Goal: Task Accomplishment & Management: Complete application form

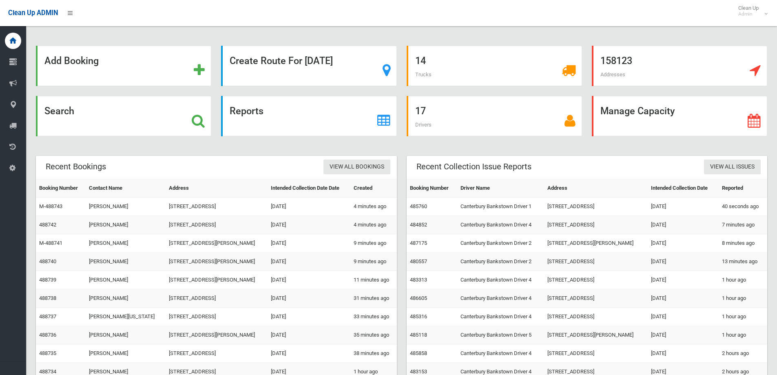
click at [117, 134] on div "Search" at bounding box center [123, 116] width 175 height 40
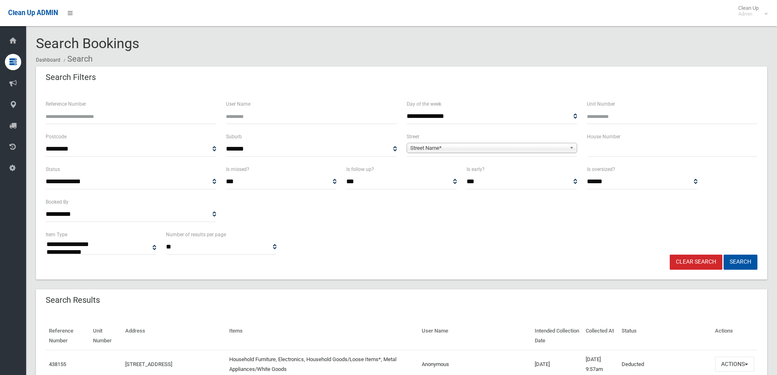
select select
click at [625, 153] on input "text" at bounding box center [672, 149] width 170 height 15
type input "**"
click at [514, 146] on span "Street Name*" at bounding box center [488, 148] width 156 height 10
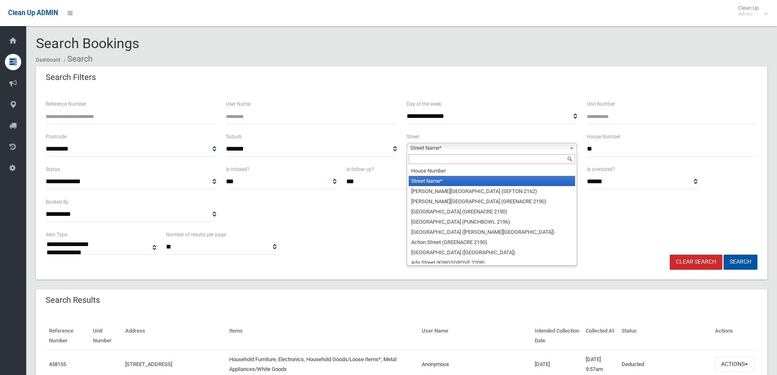
click at [433, 158] on input "text" at bounding box center [492, 159] width 166 height 10
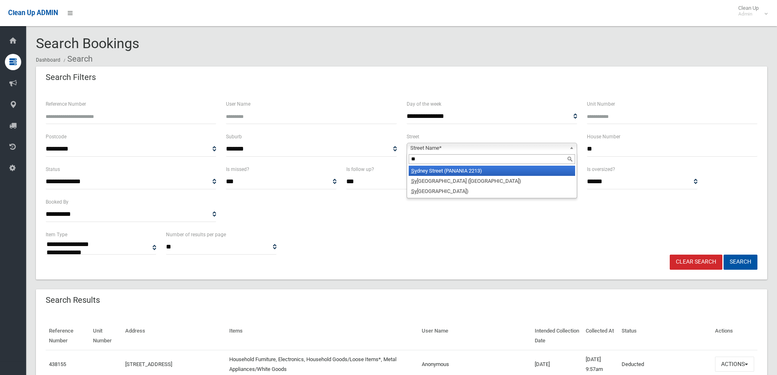
type input "*"
type input "****"
click at [441, 174] on li "Suva Crescent (GREENACRE 2190)" at bounding box center [492, 171] width 166 height 10
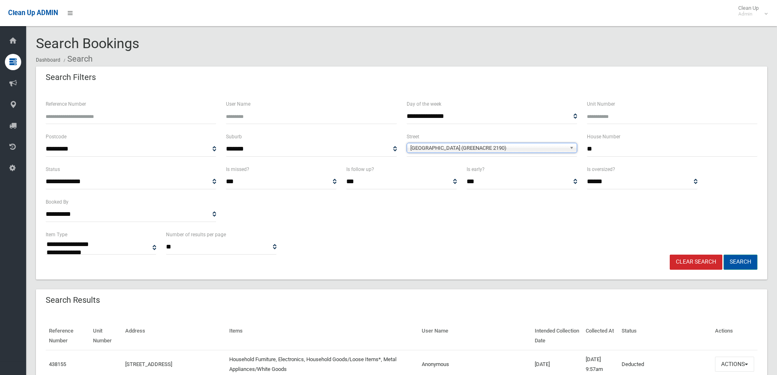
click at [746, 263] on button "Search" at bounding box center [740, 261] width 34 height 15
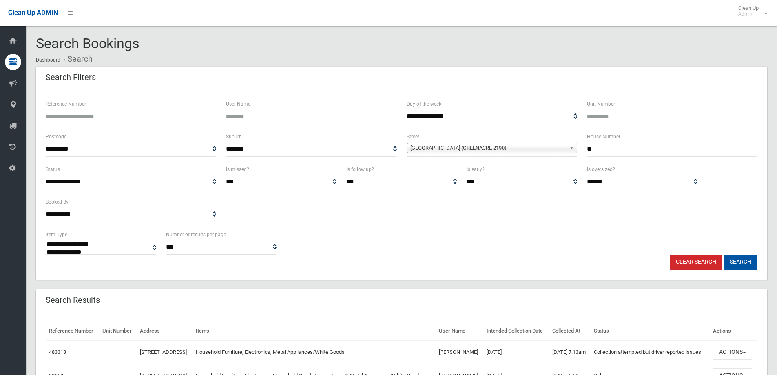
select select
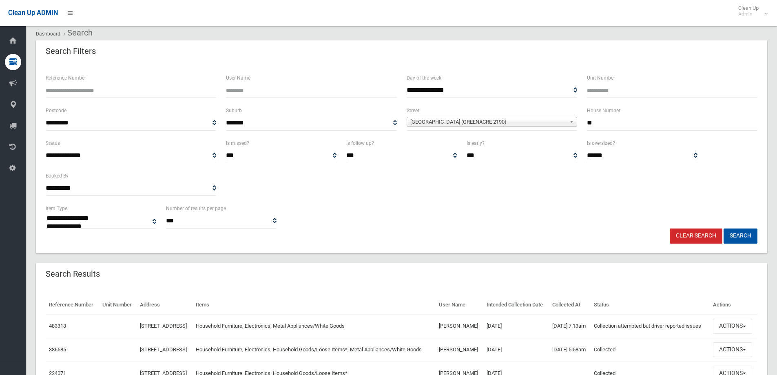
scroll to position [41, 0]
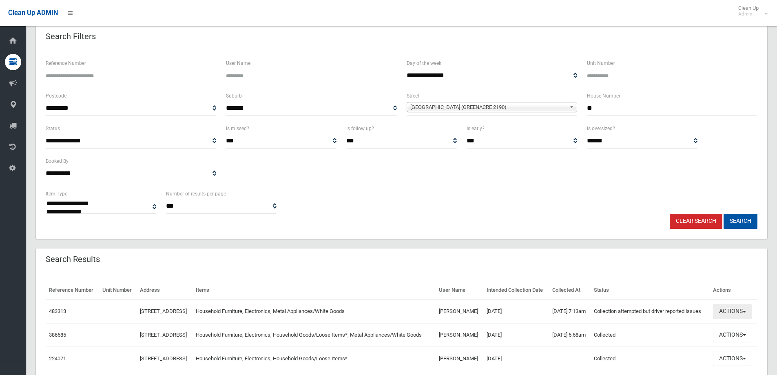
click at [722, 319] on button "Actions" at bounding box center [732, 311] width 39 height 15
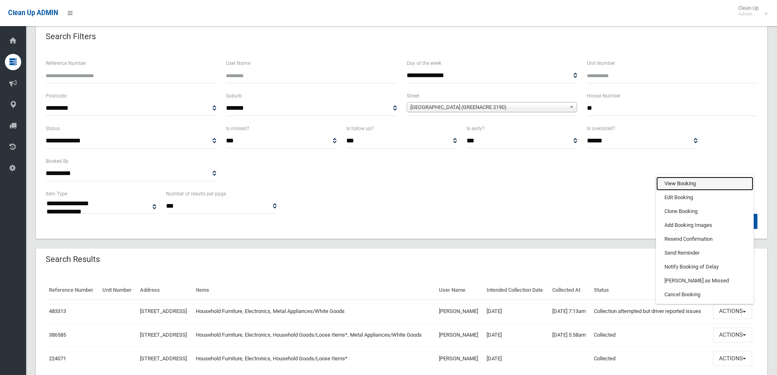
click at [669, 190] on link "View Booking" at bounding box center [704, 184] width 97 height 14
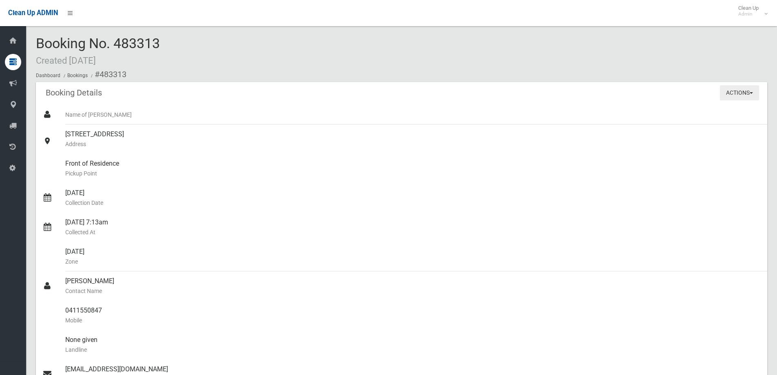
click at [752, 95] on button "Actions" at bounding box center [739, 92] width 39 height 15
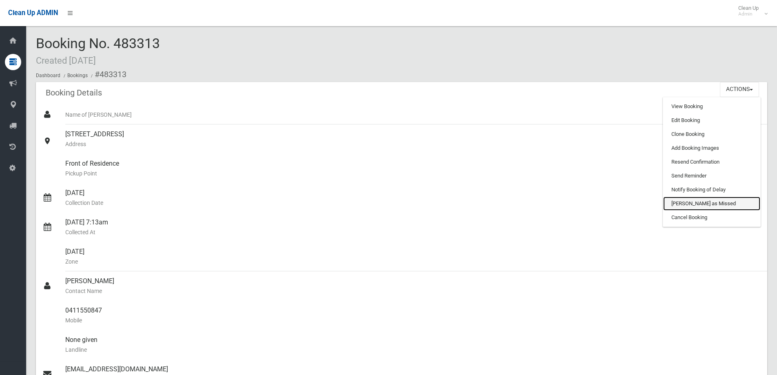
click at [706, 207] on link "[PERSON_NAME] as Missed" at bounding box center [711, 204] width 97 height 14
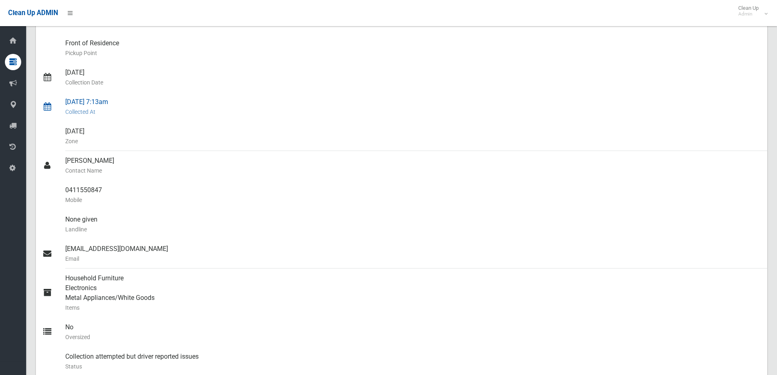
scroll to position [122, 0]
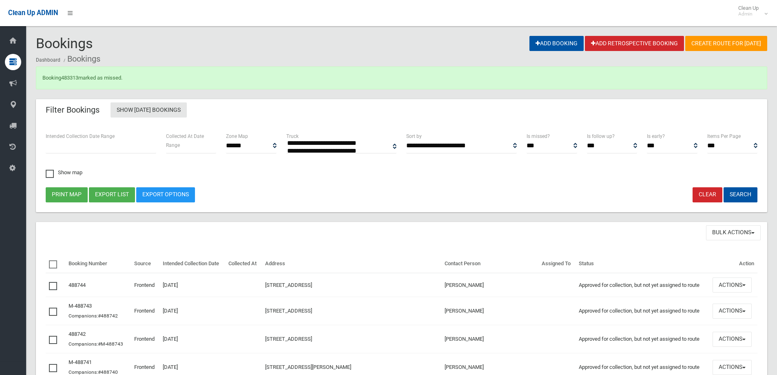
select select
click at [72, 78] on link "483313" at bounding box center [69, 78] width 17 height 6
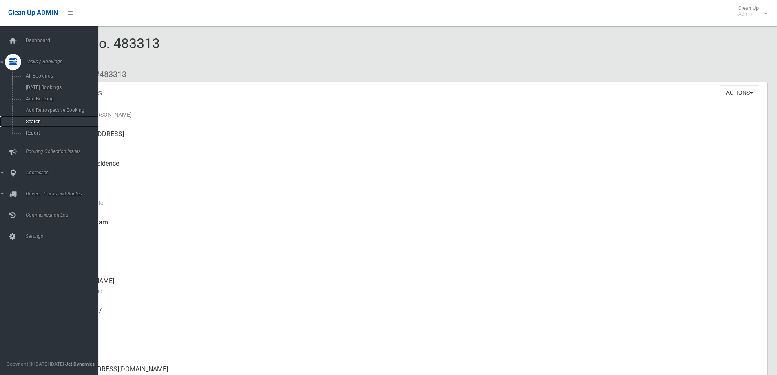
click at [16, 124] on link "Search" at bounding box center [52, 121] width 104 height 11
click at [53, 97] on span "Add Booking" at bounding box center [60, 99] width 74 height 6
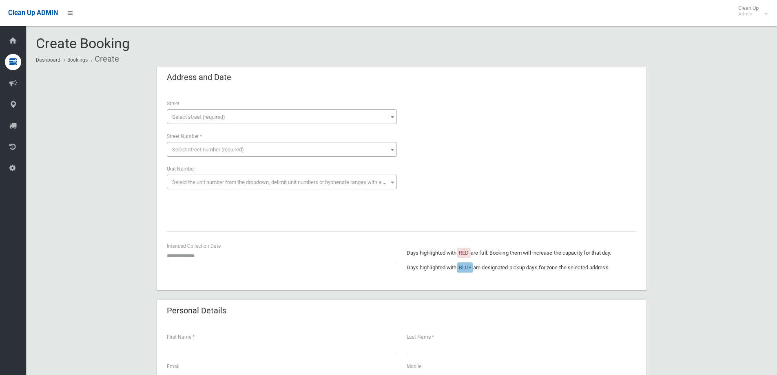
click at [213, 114] on span "Select street (required)" at bounding box center [198, 117] width 53 height 6
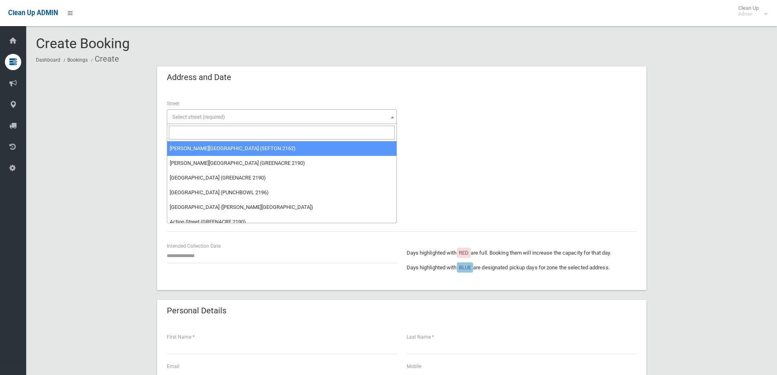
click at [204, 132] on input "search" at bounding box center [282, 133] width 226 height 14
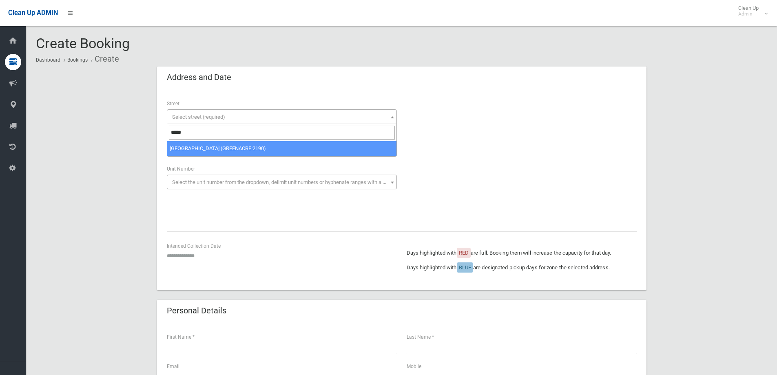
type input "*****"
select select "****"
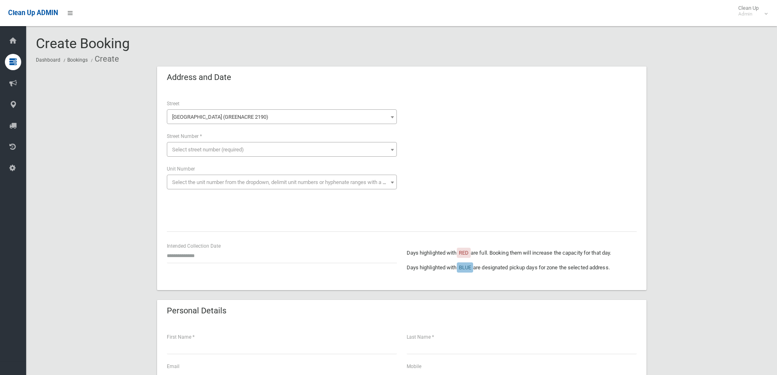
click at [188, 145] on span "Select street number (required)" at bounding box center [282, 149] width 226 height 11
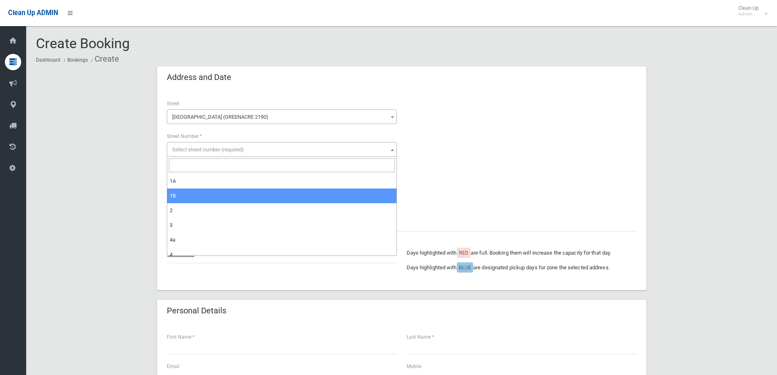
select select "**"
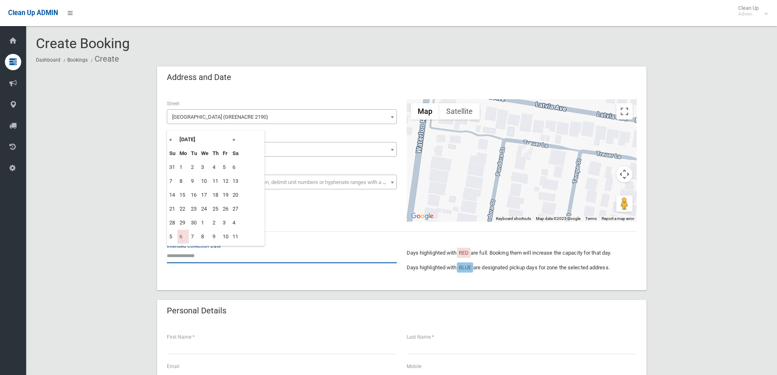
click at [243, 254] on input "text" at bounding box center [282, 255] width 230 height 15
click at [234, 145] on th "»" at bounding box center [235, 140] width 10 height 14
click at [184, 224] on td "27" at bounding box center [182, 223] width 11 height 14
click at [209, 254] on input "**********" at bounding box center [282, 255] width 230 height 15
click at [234, 143] on th "»" at bounding box center [235, 140] width 10 height 14
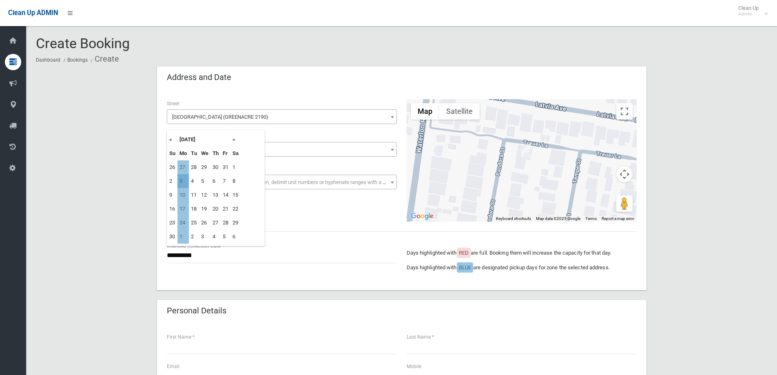
click at [184, 181] on td "3" at bounding box center [182, 181] width 11 height 14
type input "**********"
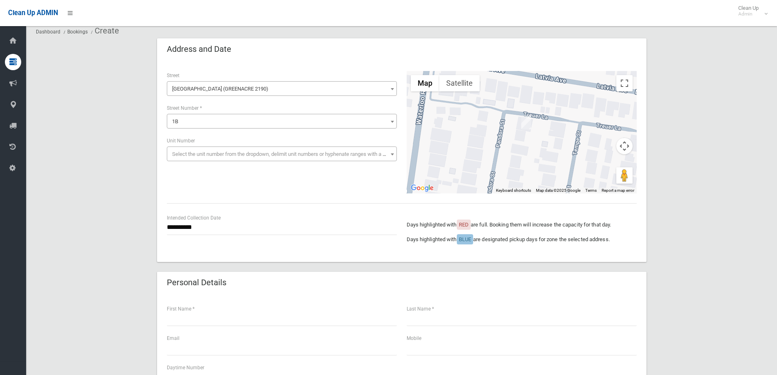
scroll to position [122, 0]
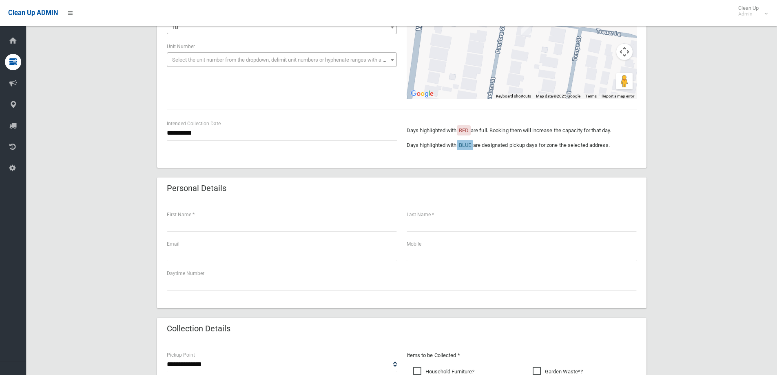
click at [217, 232] on div "First Name *" at bounding box center [282, 224] width 240 height 29
click at [212, 229] on input "text" at bounding box center [282, 224] width 230 height 15
type input "*****"
type input "****"
click at [211, 251] on input "text" at bounding box center [282, 253] width 230 height 15
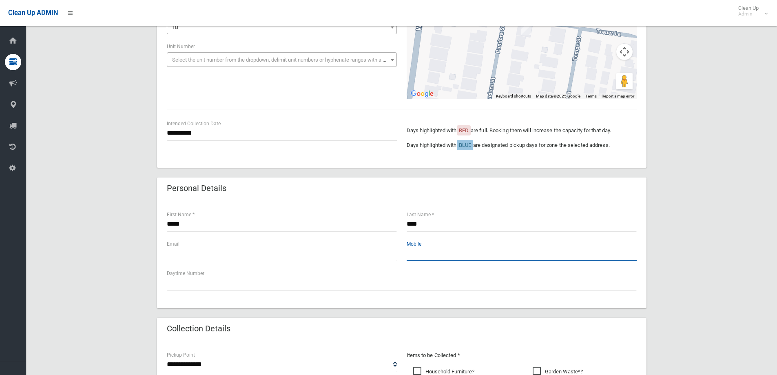
click at [433, 248] on input "text" at bounding box center [522, 253] width 230 height 15
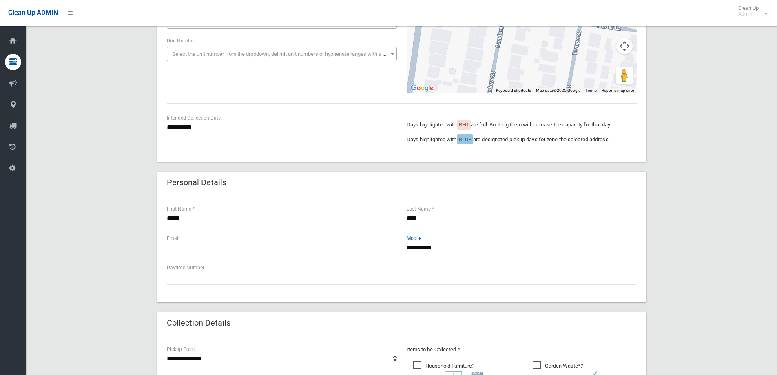
scroll to position [204, 0]
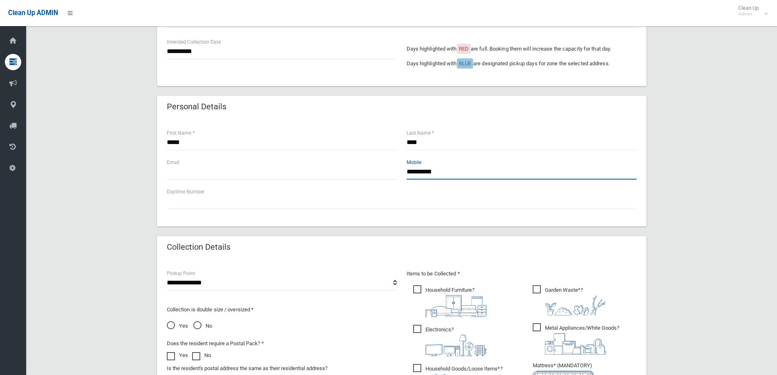
type input "**********"
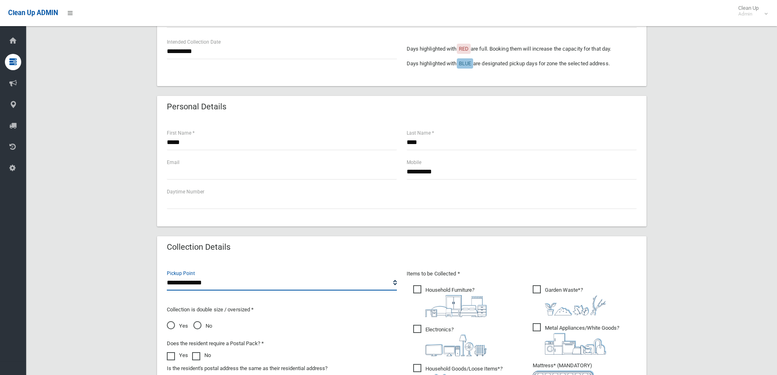
click at [208, 283] on select "**********" at bounding box center [282, 282] width 230 height 15
select select "*"
click at [167, 275] on select "**********" at bounding box center [282, 282] width 230 height 15
click at [473, 315] on img at bounding box center [455, 306] width 61 height 22
click at [445, 349] on img at bounding box center [455, 345] width 61 height 22
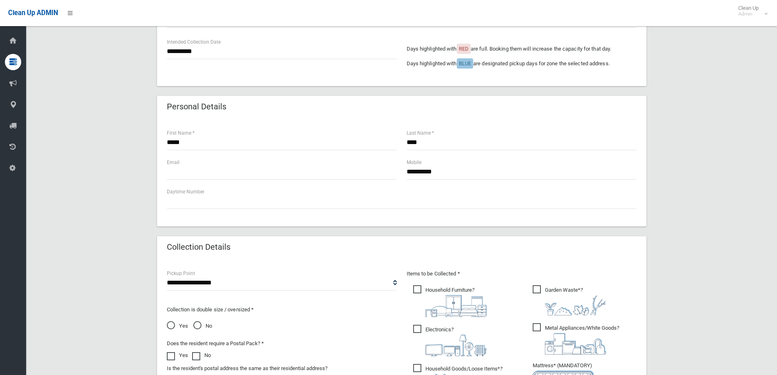
scroll to position [285, 0]
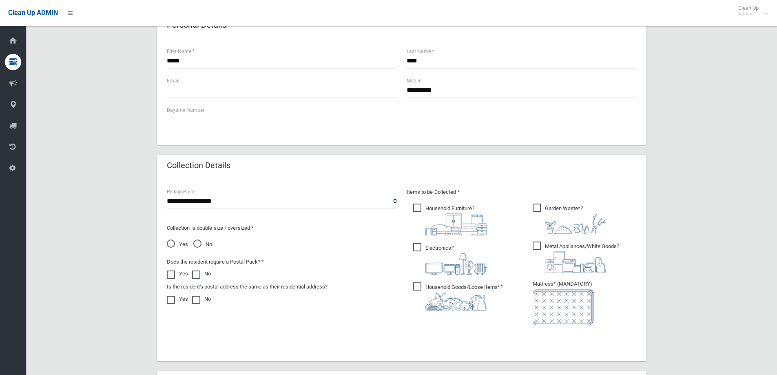
click at [566, 253] on img at bounding box center [575, 262] width 61 height 22
click at [438, 302] on img at bounding box center [455, 301] width 61 height 18
click at [571, 327] on input "text" at bounding box center [585, 332] width 104 height 15
type input "*"
click at [199, 247] on span "No" at bounding box center [202, 244] width 19 height 10
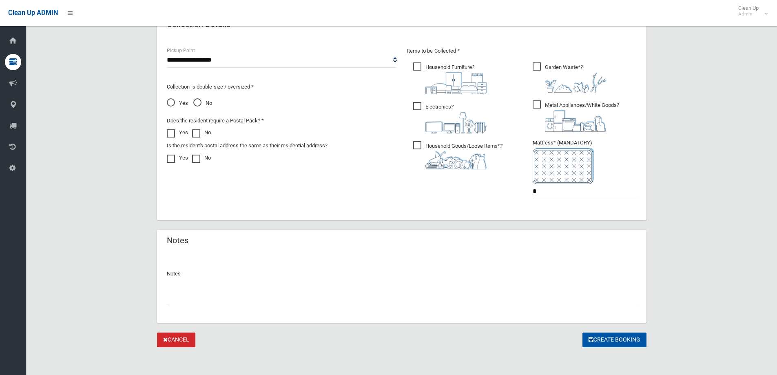
scroll to position [428, 0]
click at [630, 337] on button "Create Booking" at bounding box center [614, 338] width 64 height 15
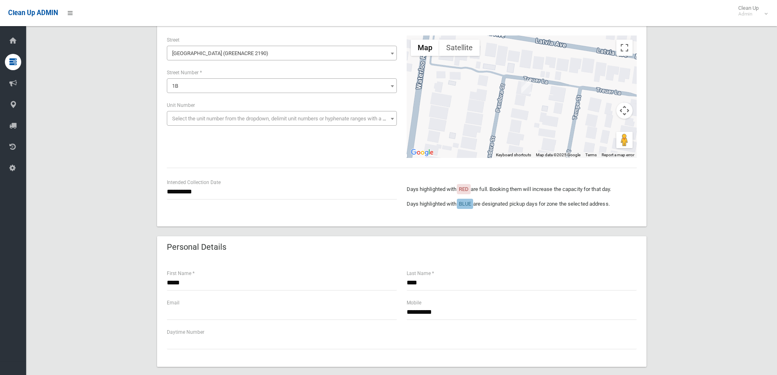
scroll to position [61, 0]
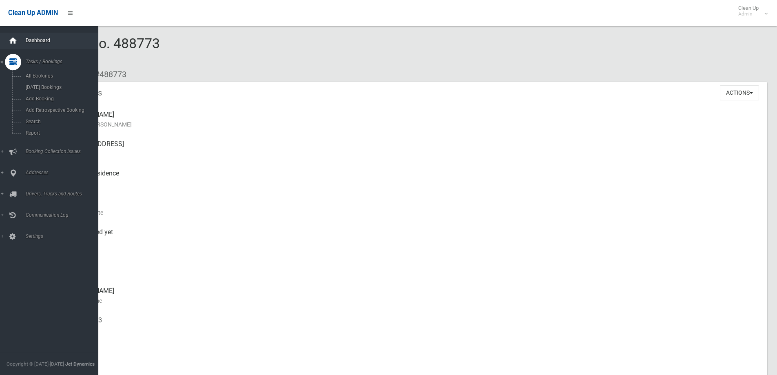
click at [19, 39] on div at bounding box center [13, 41] width 16 height 16
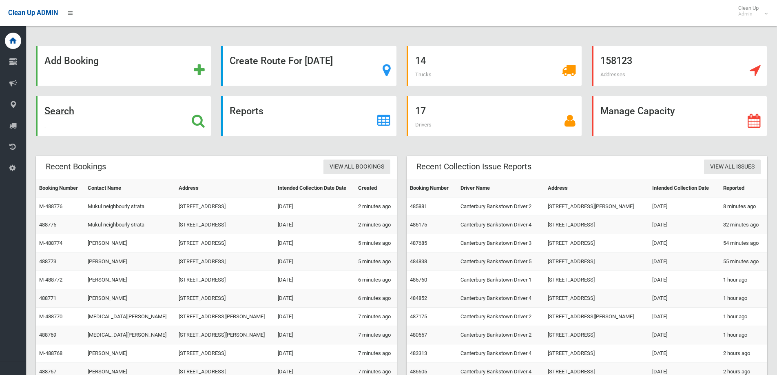
click at [168, 102] on div "Search" at bounding box center [123, 116] width 175 height 40
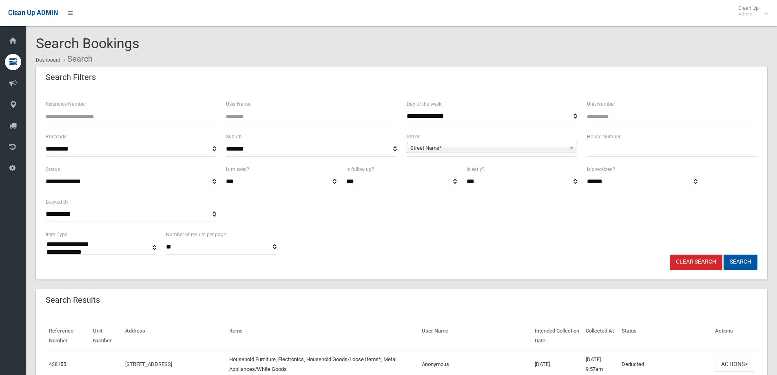
select select
click at [621, 139] on div "House Number" at bounding box center [672, 144] width 170 height 25
click at [621, 142] on input "text" at bounding box center [672, 149] width 170 height 15
type input "**"
click at [447, 145] on span "Street Name*" at bounding box center [488, 148] width 156 height 10
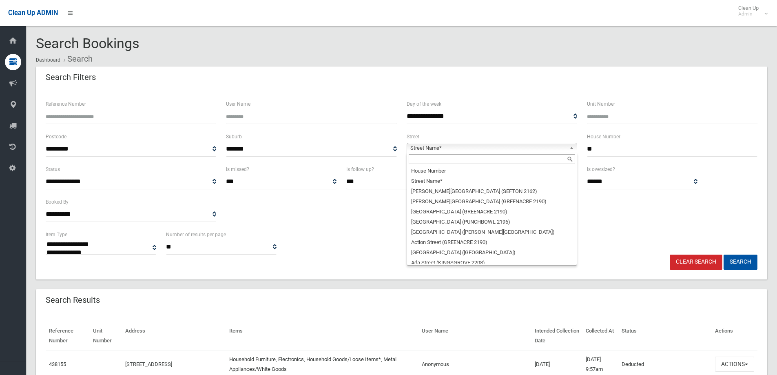
click at [438, 163] on input "text" at bounding box center [492, 159] width 166 height 10
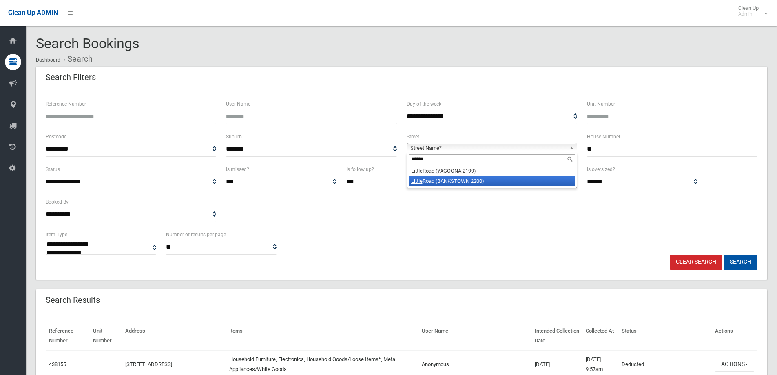
type input "******"
click at [448, 185] on li "[GEOGRAPHIC_DATA] (BANKSTOWN 2200)" at bounding box center [492, 181] width 166 height 10
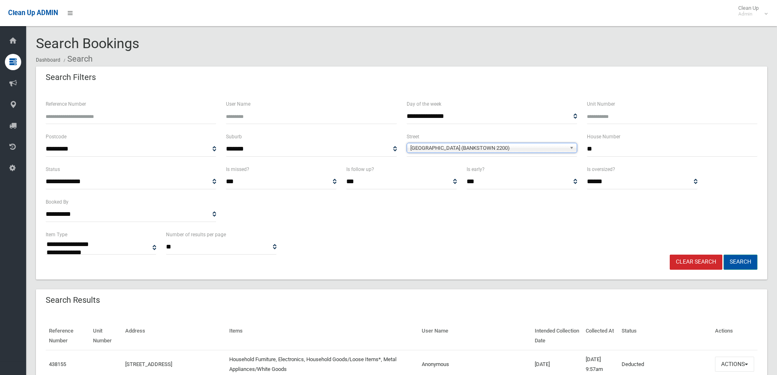
click at [739, 257] on button "Search" at bounding box center [740, 261] width 34 height 15
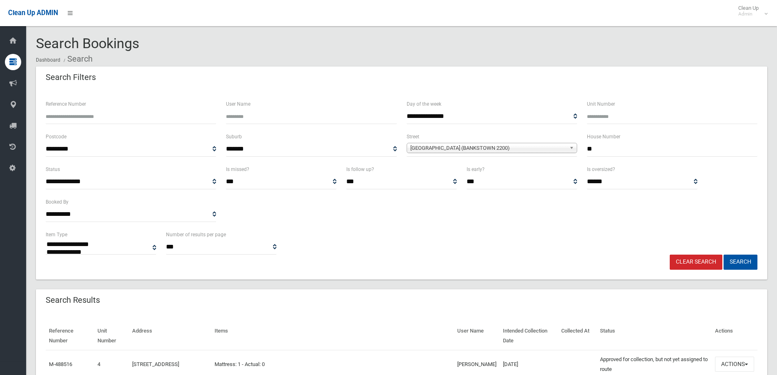
select select
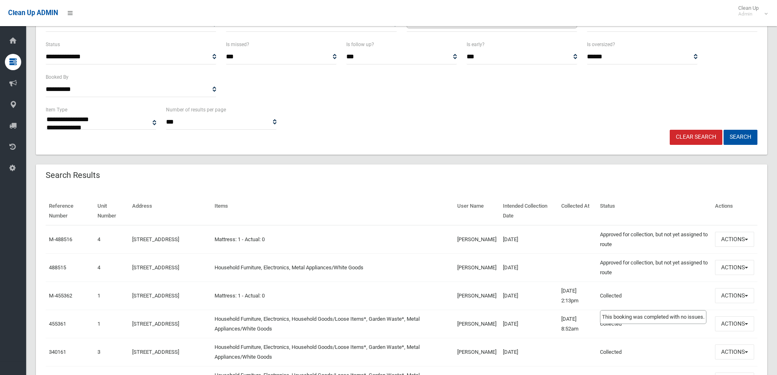
scroll to position [163, 0]
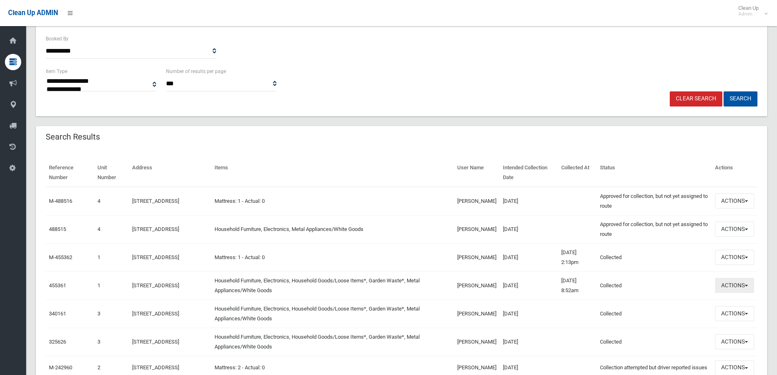
click at [717, 285] on button "Actions" at bounding box center [734, 285] width 39 height 15
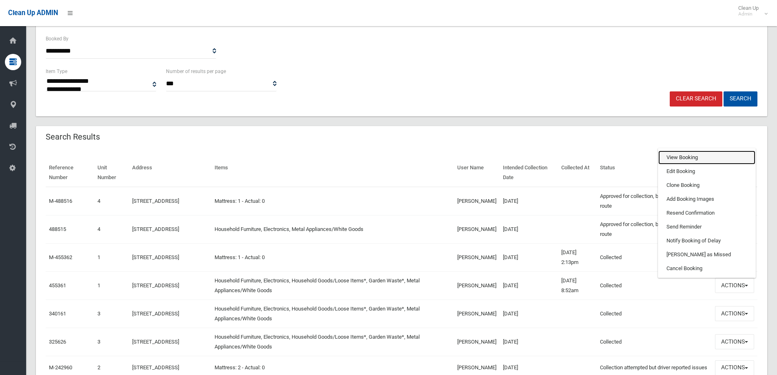
click at [674, 159] on link "View Booking" at bounding box center [706, 157] width 97 height 14
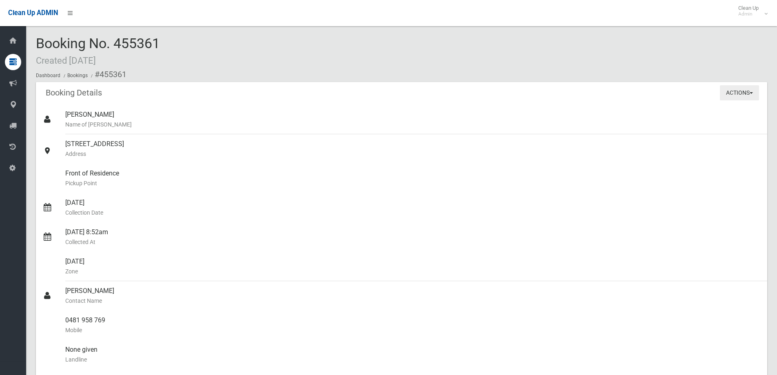
drag, startPoint x: 733, startPoint y: 90, endPoint x: 726, endPoint y: 96, distance: 9.5
click at [733, 90] on button "Actions" at bounding box center [739, 92] width 39 height 15
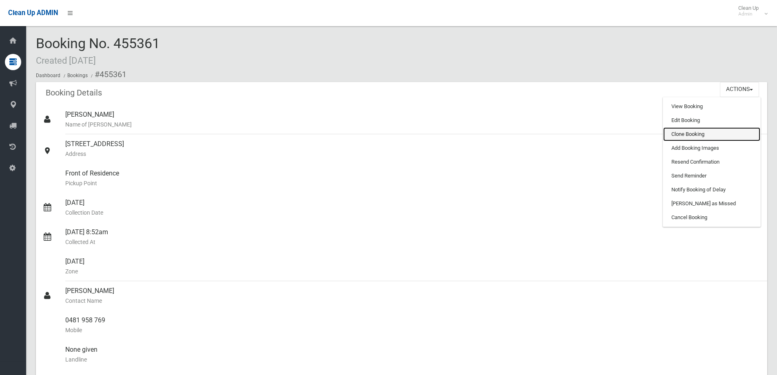
click at [697, 136] on link "Clone Booking" at bounding box center [711, 134] width 97 height 14
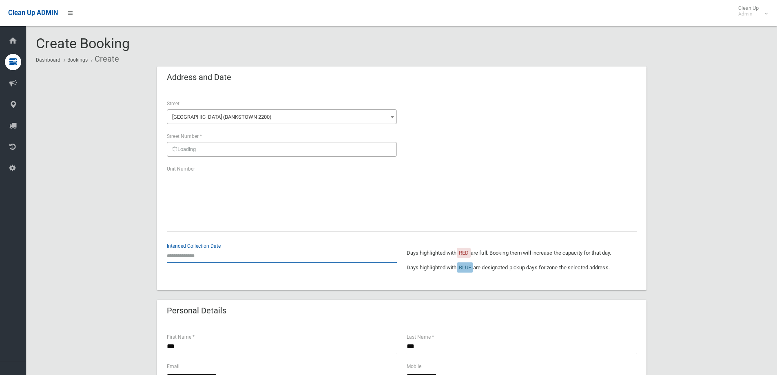
click at [190, 261] on input "text" at bounding box center [282, 255] width 230 height 15
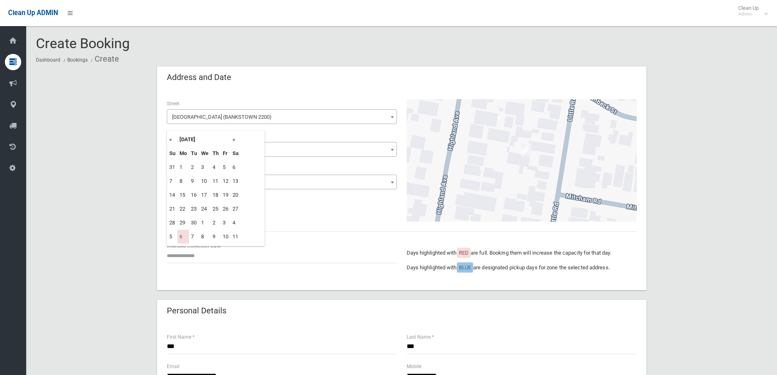
click at [232, 139] on th "»" at bounding box center [235, 140] width 10 height 14
click at [184, 221] on td "27" at bounding box center [182, 223] width 11 height 14
type input "**********"
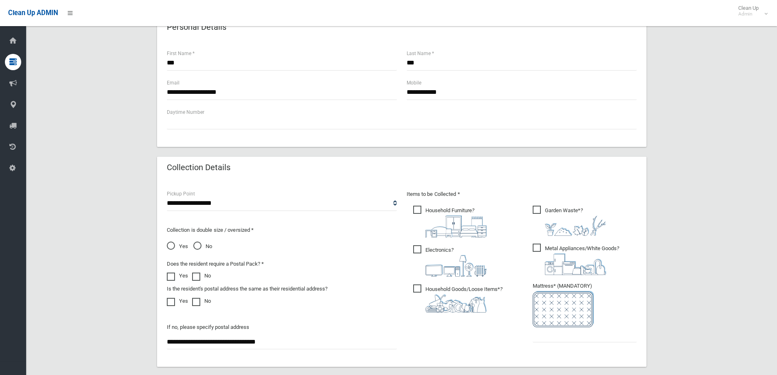
scroll to position [285, 0]
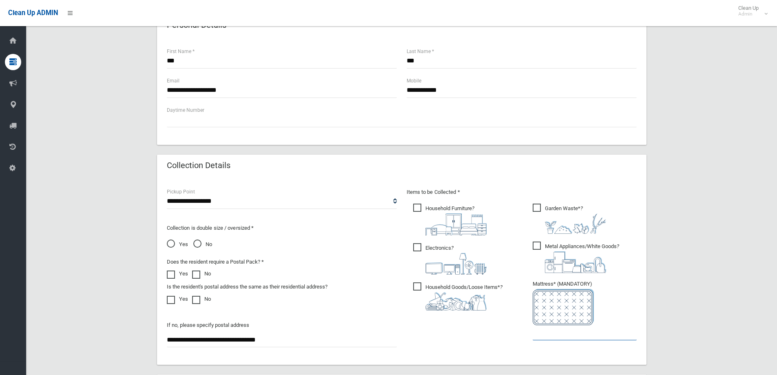
click at [560, 335] on input "text" at bounding box center [585, 332] width 104 height 15
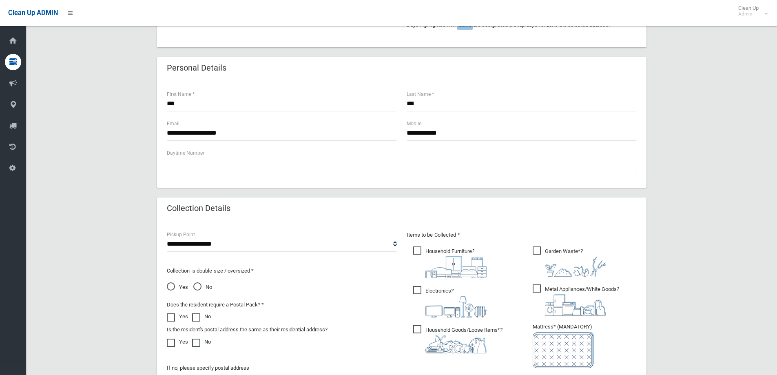
scroll to position [122, 0]
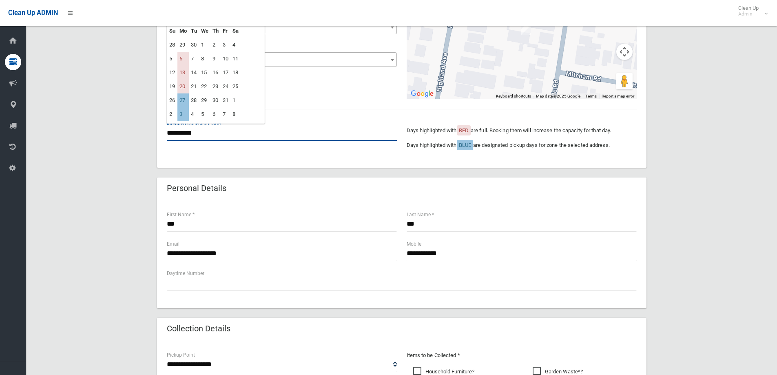
click at [196, 128] on input "**********" at bounding box center [282, 133] width 230 height 15
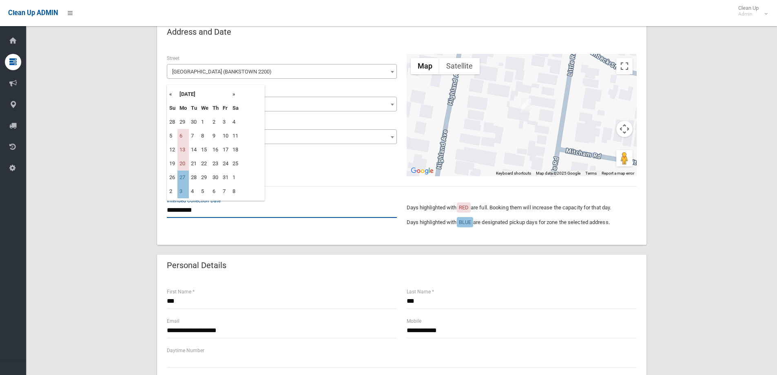
scroll to position [41, 0]
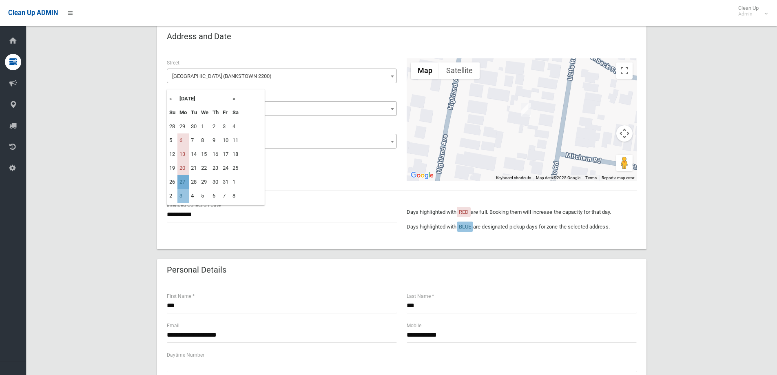
click at [186, 185] on td "27" at bounding box center [182, 182] width 11 height 14
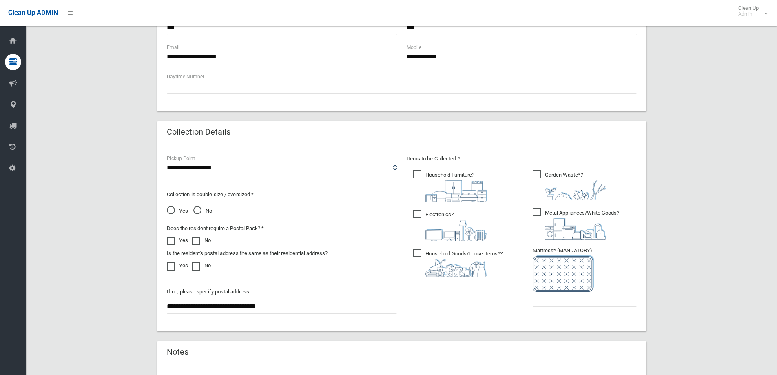
scroll to position [367, 0]
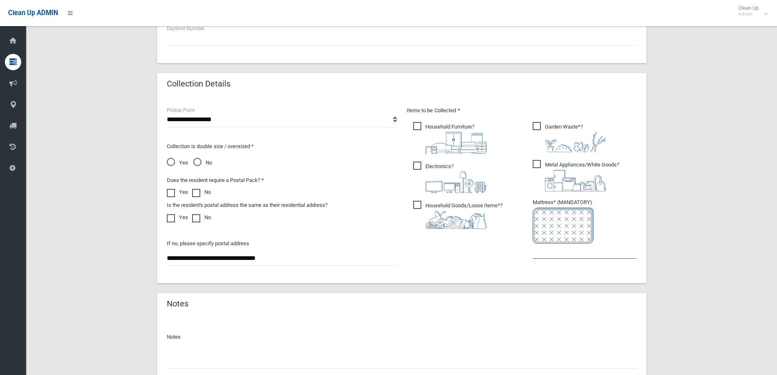
click at [548, 248] on input "text" at bounding box center [585, 250] width 104 height 15
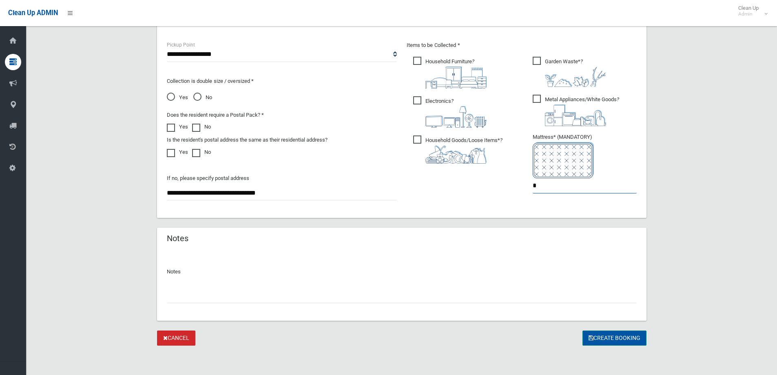
type input "*"
click at [637, 333] on button "Create Booking" at bounding box center [614, 337] width 64 height 15
